Goal: Use online tool/utility: Utilize a website feature to perform a specific function

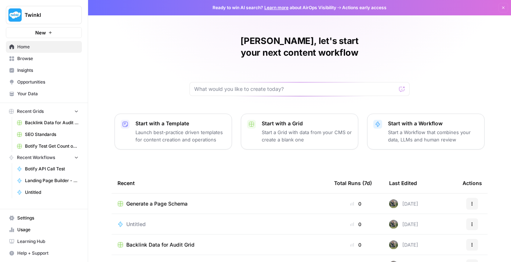
click at [36, 54] on link "Browse" at bounding box center [44, 59] width 76 height 12
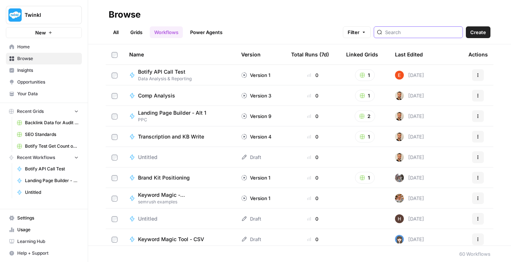
click at [419, 31] on input "search" at bounding box center [422, 32] width 75 height 7
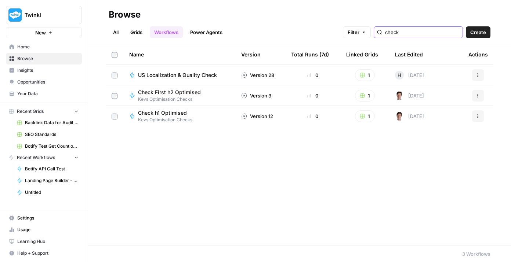
type input "check"
click at [174, 111] on span "Check h1 Optimised" at bounding box center [162, 112] width 49 height 7
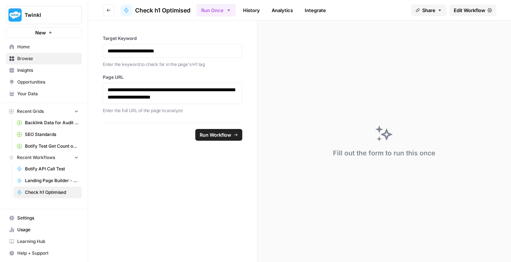
click at [469, 9] on span "Edit Workflow" at bounding box center [470, 10] width 32 height 7
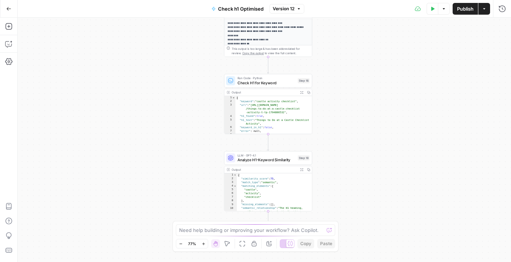
type textarea "**********"
click at [264, 191] on div "{ "similarity_score" : 75 , "match_type" : "semantic" , "matching_elements" : […" at bounding box center [274, 215] width 75 height 83
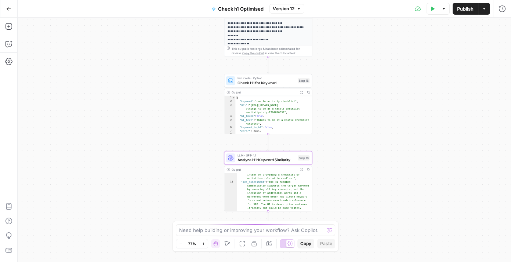
scroll to position [137, 0]
click at [266, 159] on span "Analyze H1-Keyword Similarity" at bounding box center [267, 160] width 58 height 6
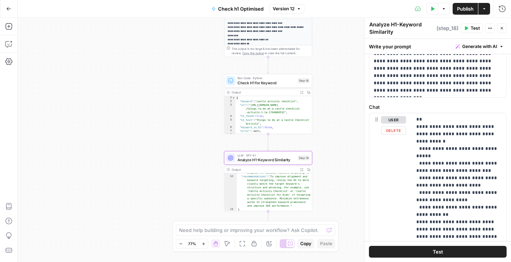
scroll to position [0, 0]
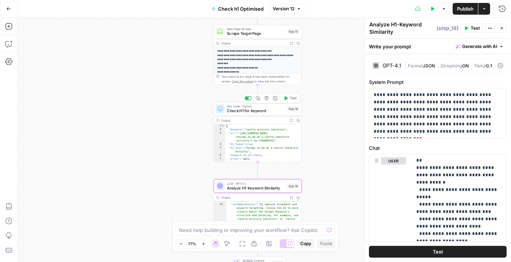
click at [241, 109] on span "Check H1 for Keyword" at bounding box center [256, 111] width 58 height 6
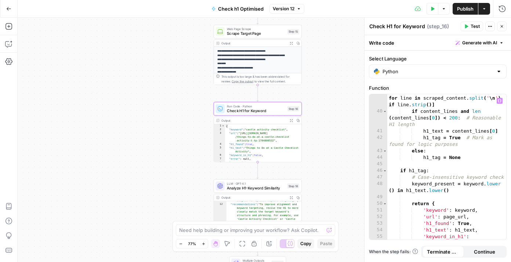
scroll to position [323, 0]
type textarea "**********"
click at [257, 150] on div "{ "keyword" : "castle activity checklist" , "url" : "[URL][DOMAIN_NAME] /things…" at bounding box center [263, 147] width 77 height 46
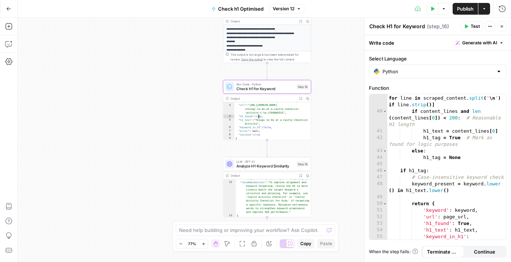
click at [252, 162] on span "LLM · GPT-4.1" at bounding box center [265, 161] width 58 height 4
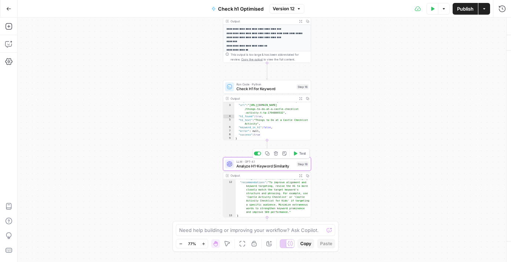
type textarea "Analyze H1-Keyword Similarity"
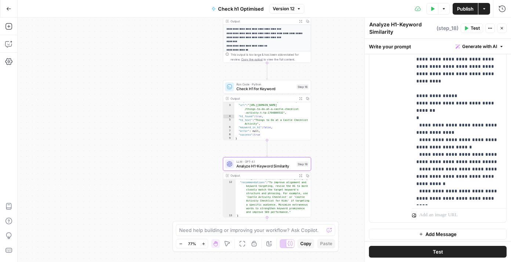
scroll to position [137, 0]
drag, startPoint x: 265, startPoint y: 176, endPoint x: 264, endPoint y: 140, distance: 35.6
click at [264, 140] on div "**********" at bounding box center [414, 67] width 382 height 190
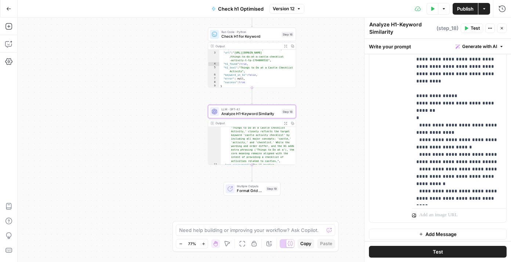
scroll to position [0, 0]
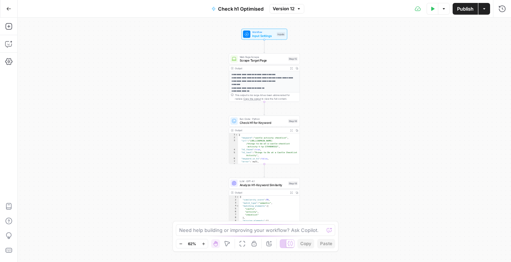
scroll to position [8, 0]
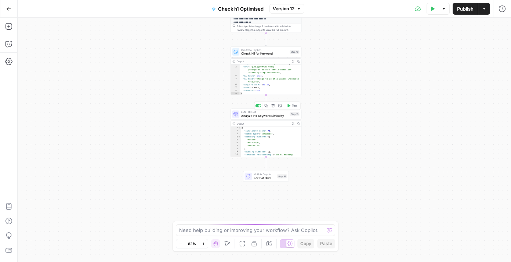
click at [261, 114] on span "Analyze H1-Keyword Similarity" at bounding box center [264, 116] width 47 height 4
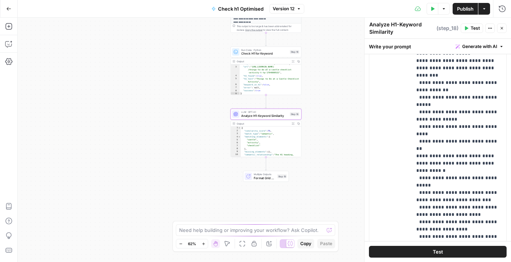
scroll to position [387, 0]
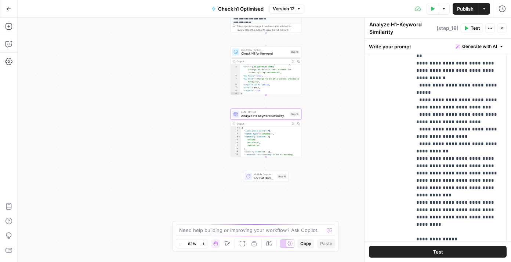
click at [491, 30] on icon "button" at bounding box center [490, 28] width 4 height 4
click at [491, 29] on icon "button" at bounding box center [490, 28] width 4 height 4
type textarea "**********"
click at [296, 144] on div "{ "similarity_score" : 75 , "match_type" : "semantic" , "matching_elements" : […" at bounding box center [271, 160] width 61 height 67
click at [327, 128] on div "**********" at bounding box center [264, 140] width 493 height 245
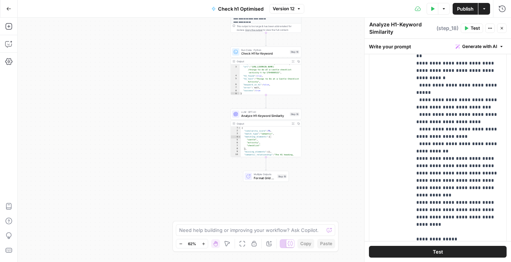
click at [500, 30] on icon "button" at bounding box center [502, 28] width 4 height 4
